Goal: Use online tool/utility: Utilize a website feature to perform a specific function

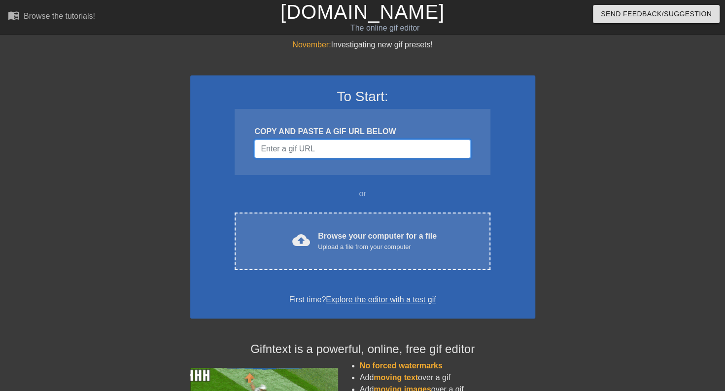
click at [285, 154] on input "Username" at bounding box center [362, 149] width 216 height 19
paste input "https://www.youtube.com/shorts/drgagOHeUNU"
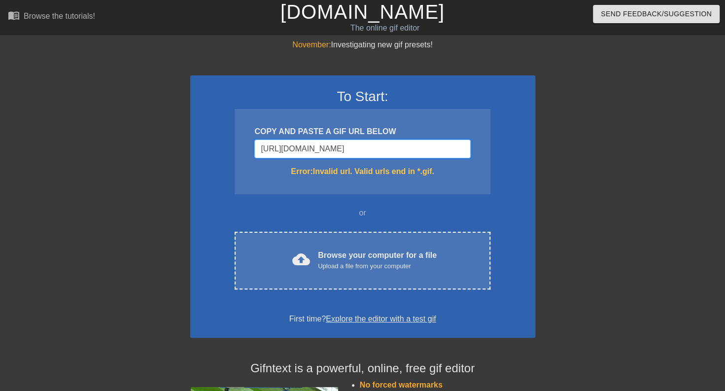
type input "https://www.youtube.com/shorts/drgagOHeUNU"
click at [343, 254] on div "Browse your computer for a file Upload a file from your computer" at bounding box center [377, 260] width 119 height 22
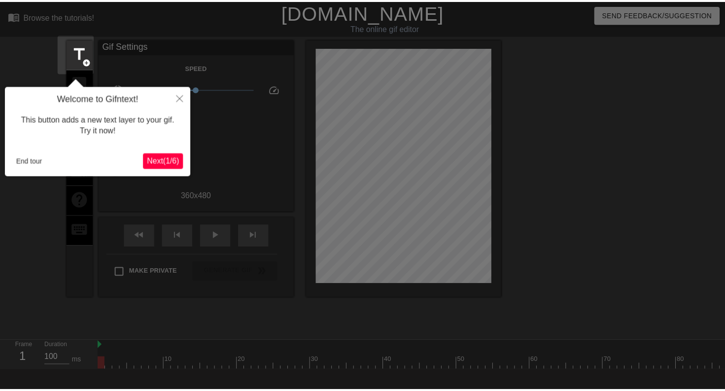
scroll to position [24, 0]
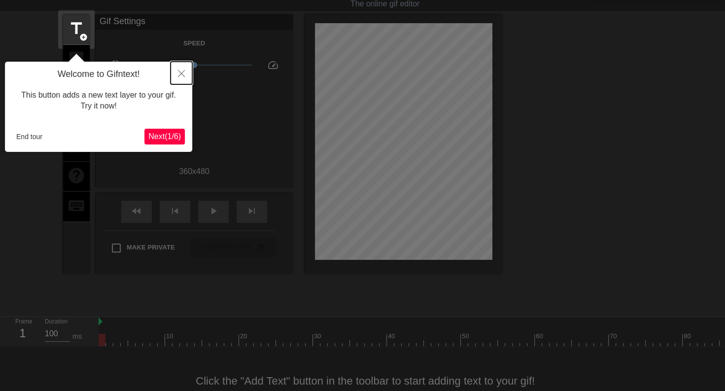
click at [183, 73] on icon "Close" at bounding box center [181, 73] width 7 height 7
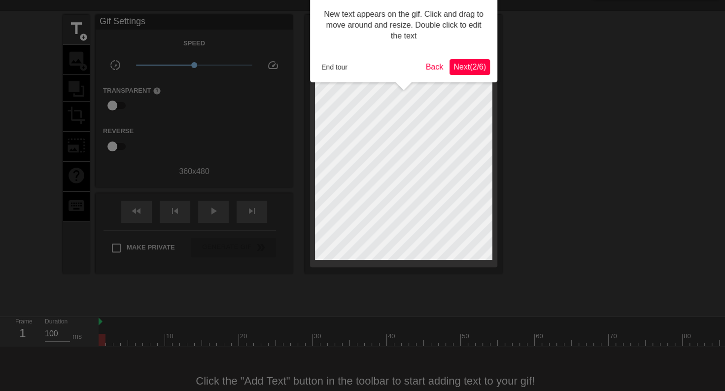
scroll to position [0, 0]
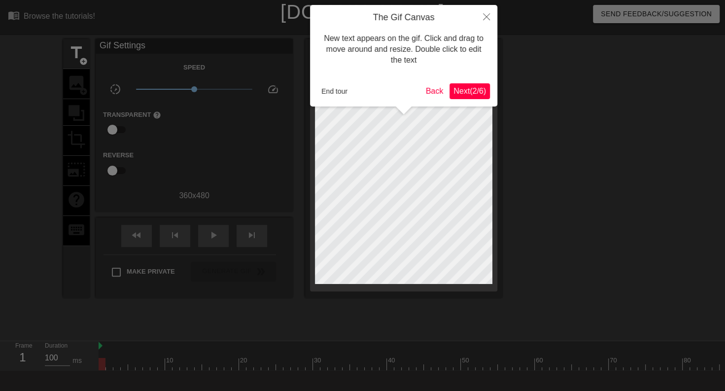
click at [467, 88] on span "Next ( 2 / 6 )" at bounding box center [470, 91] width 33 height 8
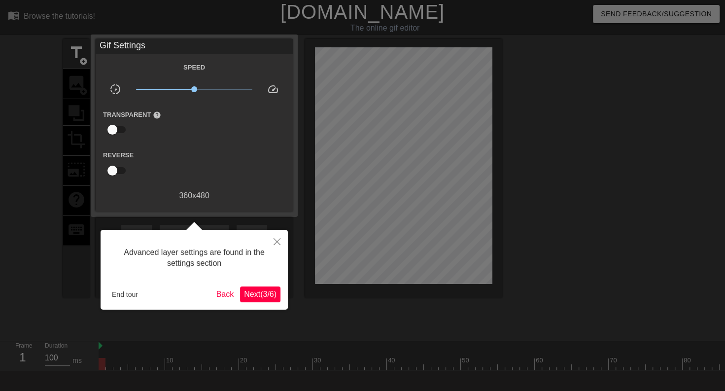
scroll to position [24, 0]
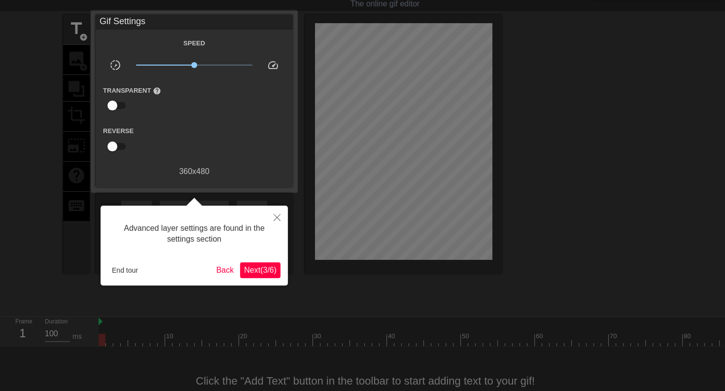
click at [467, 88] on div at bounding box center [362, 199] width 725 height 447
drag, startPoint x: 467, startPoint y: 88, endPoint x: 299, endPoint y: 215, distance: 210.4
click at [299, 215] on div at bounding box center [362, 199] width 725 height 447
click at [272, 216] on button "Close" at bounding box center [277, 217] width 22 height 23
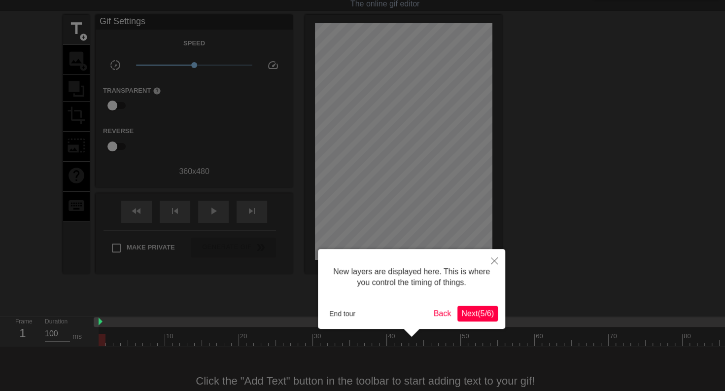
scroll to position [8, 0]
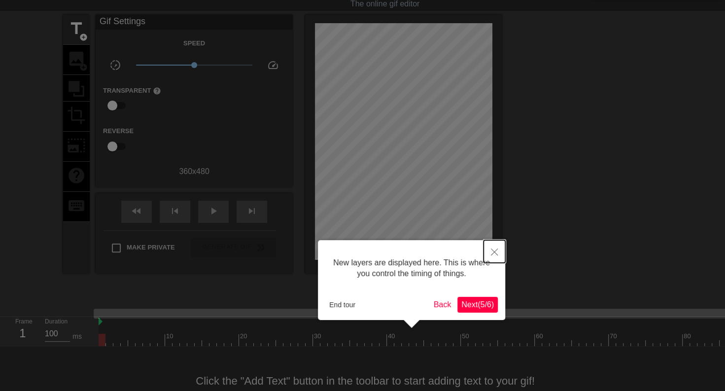
click at [494, 248] on button "Close" at bounding box center [495, 251] width 22 height 23
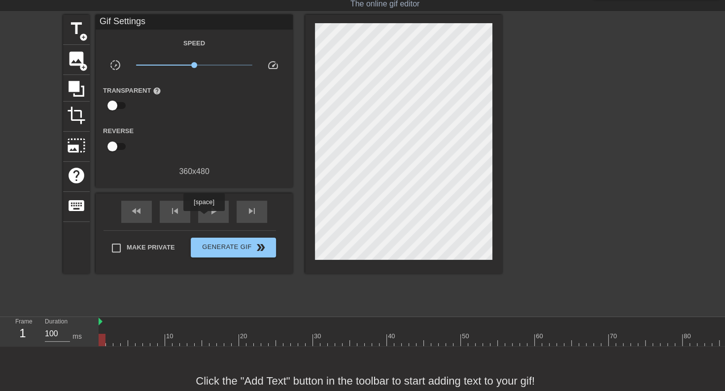
click at [204, 218] on div "play_arrow" at bounding box center [213, 212] width 31 height 22
click at [73, 31] on span "title" at bounding box center [76, 28] width 19 height 19
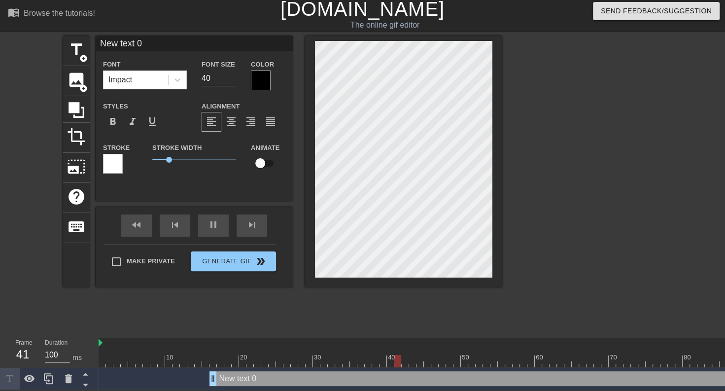
scroll to position [1, 2]
type input "m"
type textarea "m"
type input "mo"
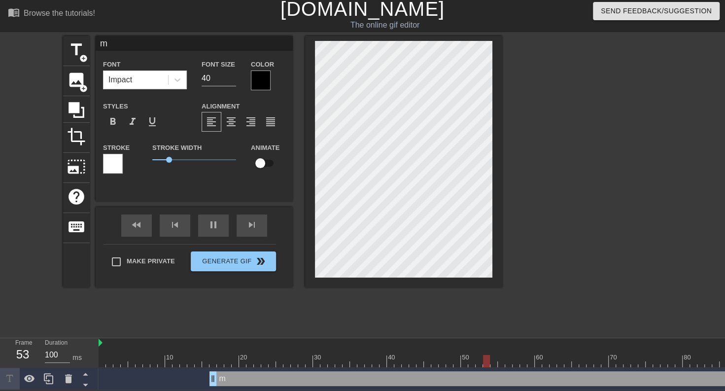
type textarea "mo"
type input "moe"
type textarea "moe"
type input "moeb"
type textarea "moeb"
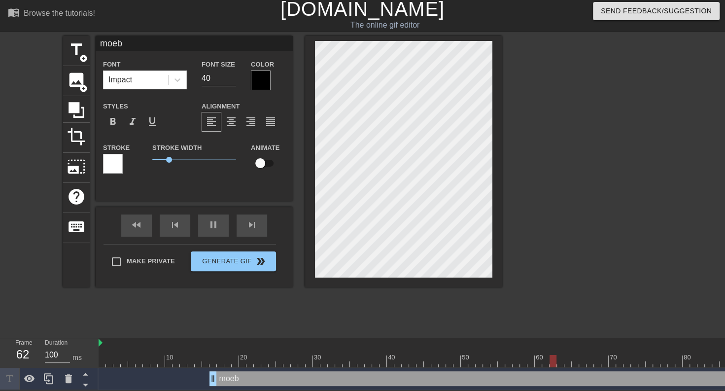
type input "moebr"
type textarea "moebr"
type input "moeb"
type textarea "moeb"
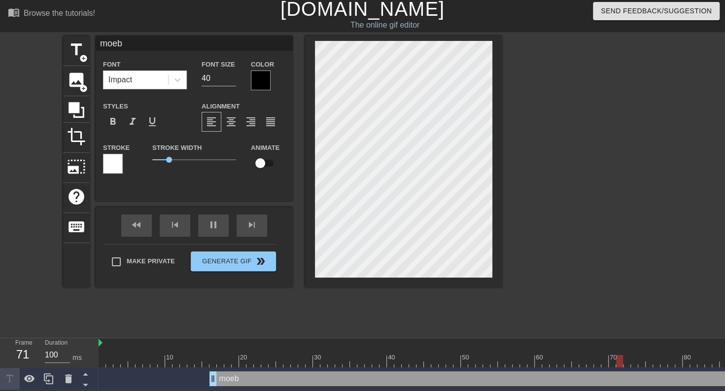
type input "moe"
type textarea "m"
type input "r"
type textarea "r"
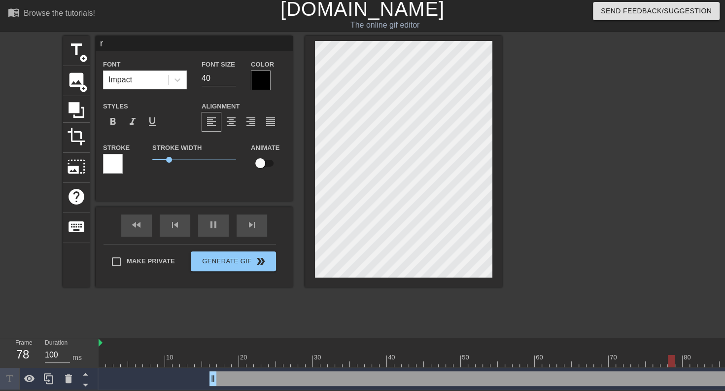
type input "ra"
type textarea "ra"
type input "rar"
type textarea "rar"
type input "rare"
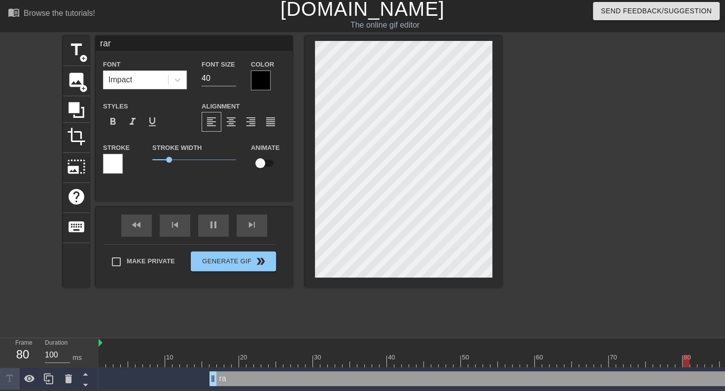
type textarea "rare"
type input "rare"
type textarea "rare"
type input "rare f"
type textarea "rare f"
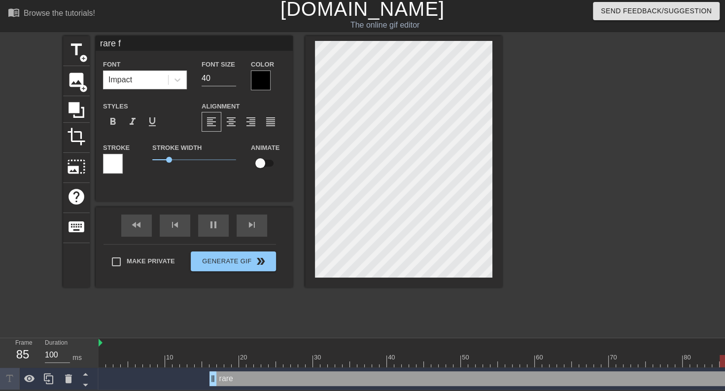
type input "rare fo"
type textarea "rare fo"
type input "rare foo"
type textarea "rare foo"
type input "rare foot"
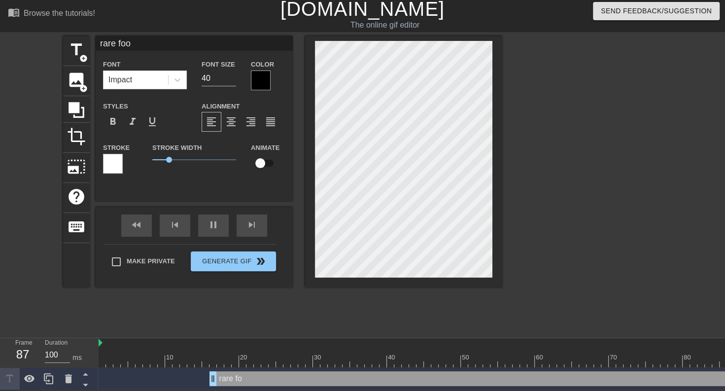
type textarea "rare foot"
type input "rare foota"
type textarea "rare foota"
type input "rare footag"
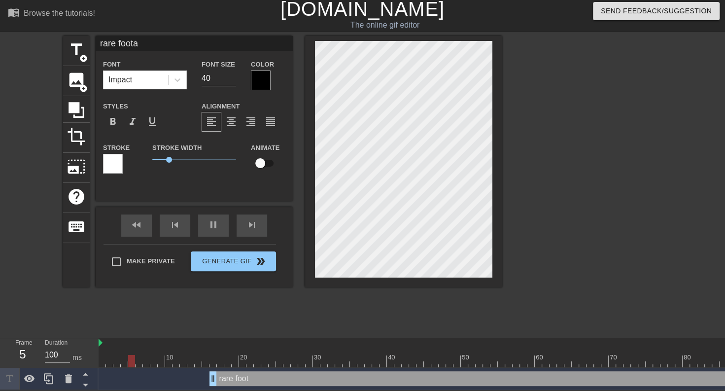
type textarea "rare footag"
type input "rare footage"
type textarea "rare footage"
type input "rare footage"
type textarea "rare footage"
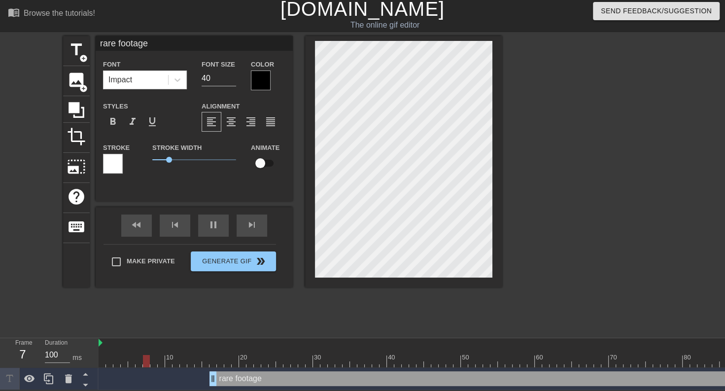
type input "rare footage o"
type textarea "rare footage o"
type input "rare footage of"
type textarea "rare footage of"
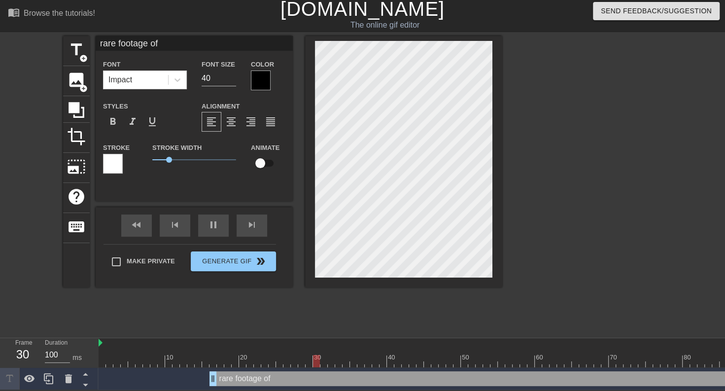
type input "rare footage of m"
type textarea "rare footage of m"
type input "rare footage of mo"
type textarea "rare footage of mo"
type input "rare footage of moe"
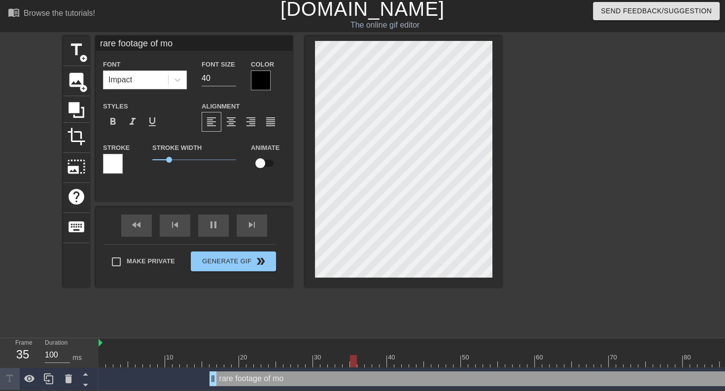
type textarea "rare footage of moe"
type input "rare footage of moeb"
type textarea "rare footage of moeb"
type input "rare footage of moebr"
type textarea "rare footage of moebr"
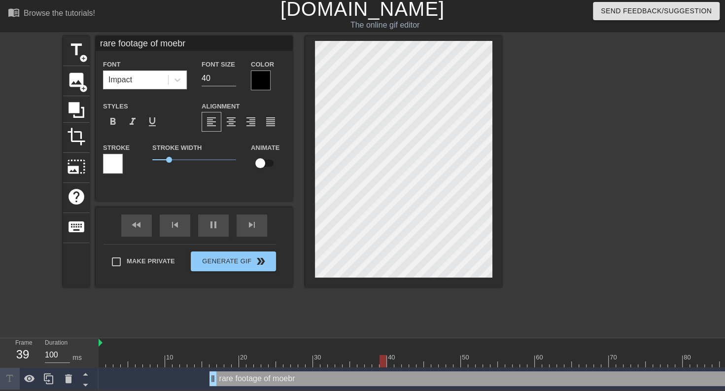
type input "rare footage of moebra"
type textarea "rare footage of moebra"
type input "rare footage of moebraz"
type textarea "rare footage of moebraz"
type input "rare footage of moebrazy"
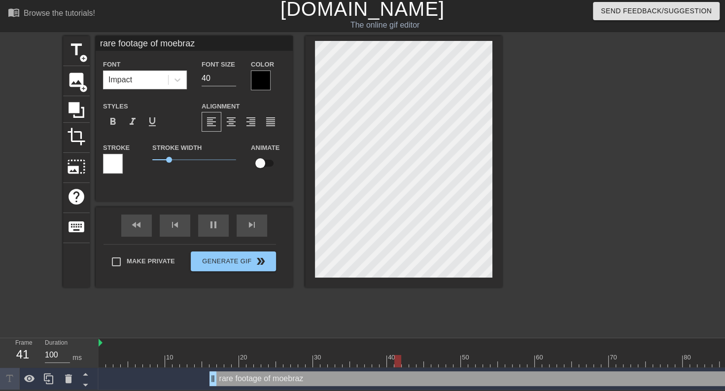
type textarea "rare footage of moebrazy"
type input "rare footage of moebrazy"
type textarea "rare footage of moebrazy"
type input "rare footage of moebrazy w"
type textarea "rare footage of moebrazy w"
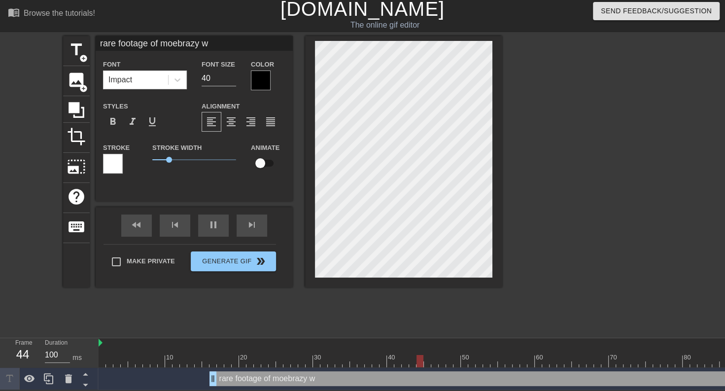
type input "rare footage of moebrazy wo"
type textarea "rare footage of moebrazy wo"
type input "rare footage of moebrazy wor"
type textarea "rare footage of moebrazy wor"
type input "rare footage of moebrazy work"
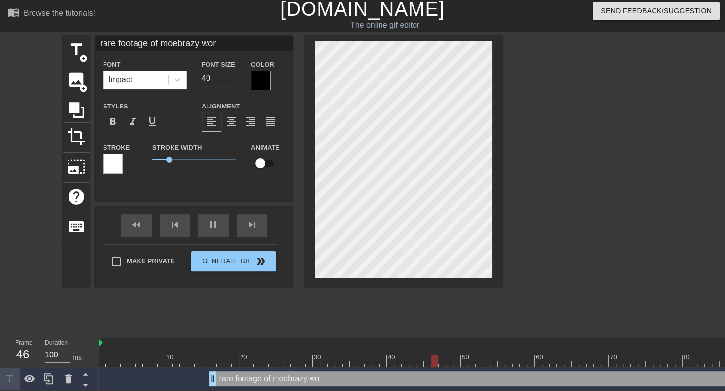
type textarea "rare footage of moebrazy work"
type input "rare footage of moebrazy worki"
type textarea "rare footage of moebrazy worki"
type input "rare footage of moebrazy workin"
type textarea "rare footage of moebrazy workin"
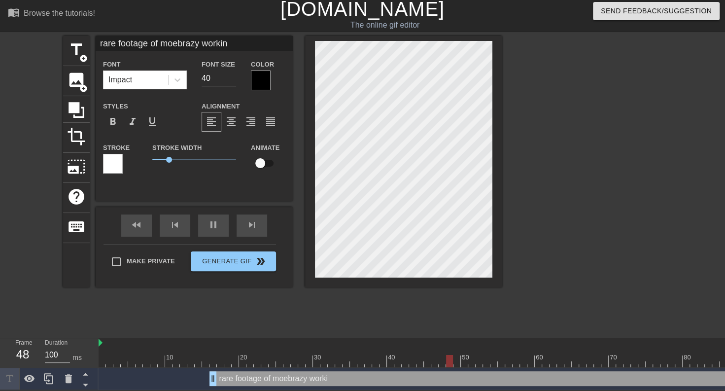
type input "rare footage of moebrazy working"
type textarea "rare footage of moebrazy working"
type input "rare footage of moebrazy working"
type textarea "rare footage of moebrazy working"
type input "rare footage of moebrazy working o"
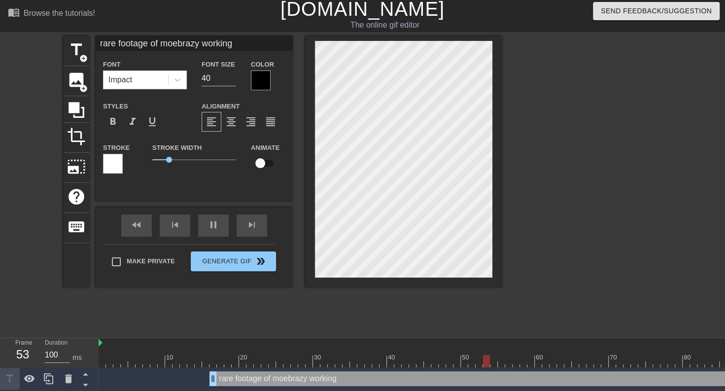
type textarea "rare footage of moebrazy working o"
type input "rare footage of moebrazy working ou"
type textarea "rare footage of moebrazy working ou"
type input "rare footage of moebrazy working out"
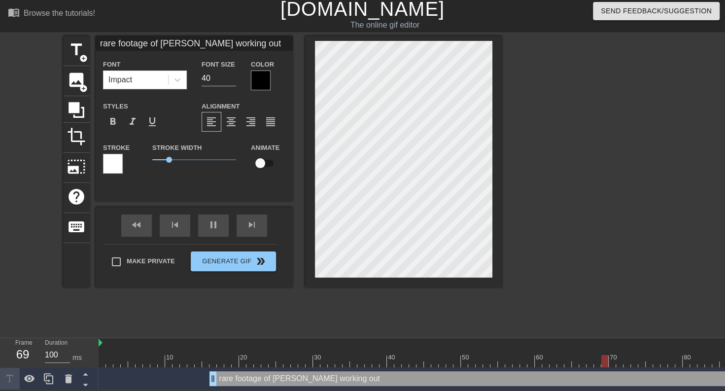
type textarea "rare footage of moebrazy working out"
click at [313, 164] on div at bounding box center [403, 161] width 197 height 251
click at [504, 144] on div "title add_circle image add_circle crop photo_size_select_large help keyboard ra…" at bounding box center [362, 184] width 725 height 296
click at [239, 371] on div "rare footage of moebrazy working out drag_handle drag_handle" at bounding box center [502, 378] width 584 height 15
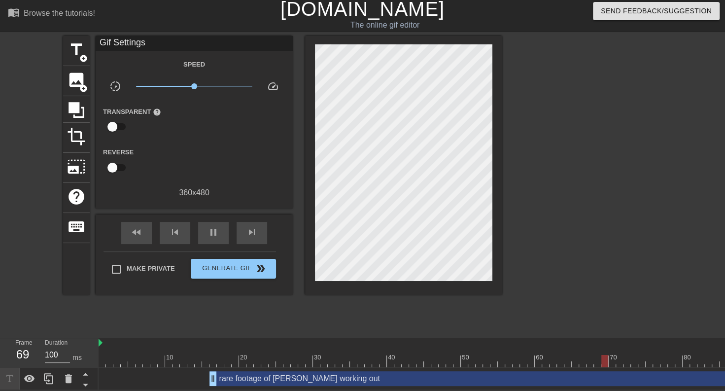
click at [212, 372] on div "rare footage of moebrazy working out drag_handle drag_handle" at bounding box center [446, 378] width 695 height 15
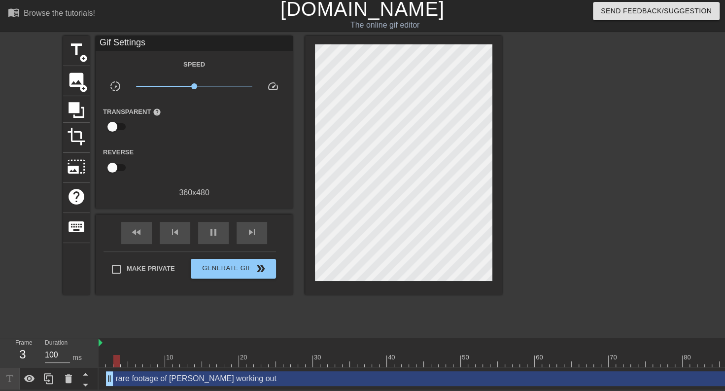
drag, startPoint x: 212, startPoint y: 372, endPoint x: 64, endPoint y: 345, distance: 150.8
click at [64, 345] on div "Frame 3 Duration 100 ms 10 20 30 40 50 60 70 80 90 rare footage of moebrazy wor…" at bounding box center [362, 364] width 725 height 52
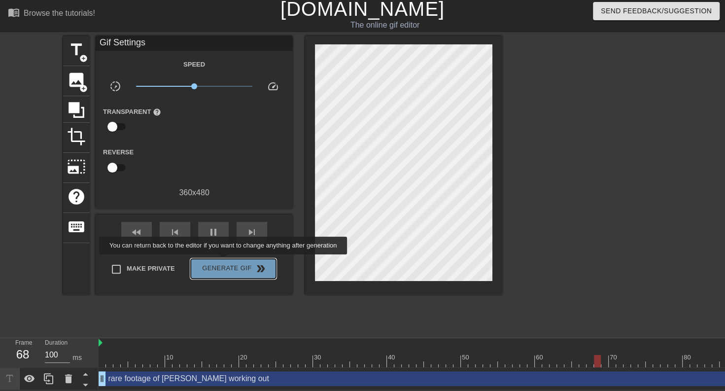
click at [224, 263] on span "Generate Gif double_arrow" at bounding box center [233, 269] width 77 height 12
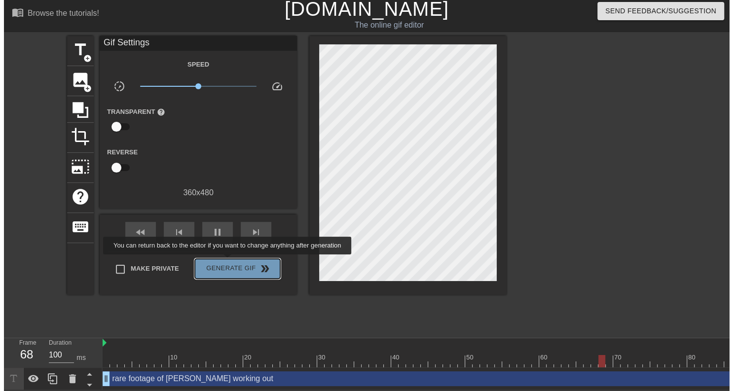
scroll to position [0, 0]
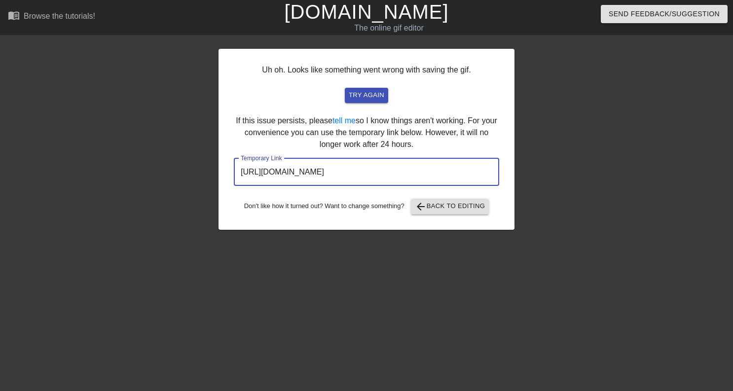
click at [354, 175] on input "https://www.gifntext.com/temp_generations/asgvV9EX.gif" at bounding box center [366, 172] width 265 height 28
